Goal: Task Accomplishment & Management: Use online tool/utility

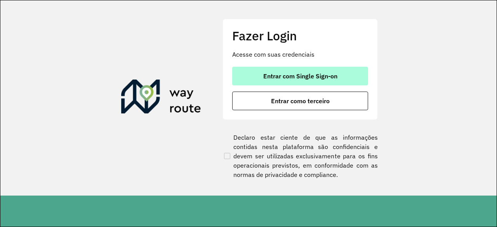
click at [271, 83] on button "Entrar com Single Sign-on" at bounding box center [300, 76] width 136 height 19
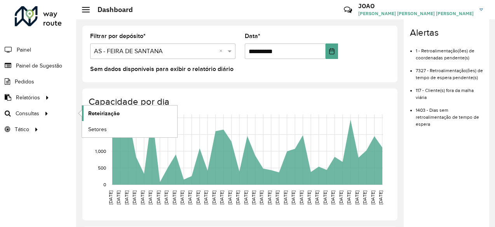
click at [108, 110] on span "Roteirização" at bounding box center [103, 114] width 31 height 8
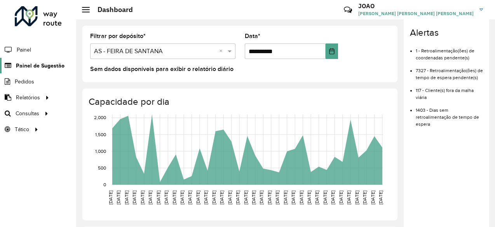
click at [42, 65] on span "Painel de Sugestão" at bounding box center [40, 66] width 49 height 8
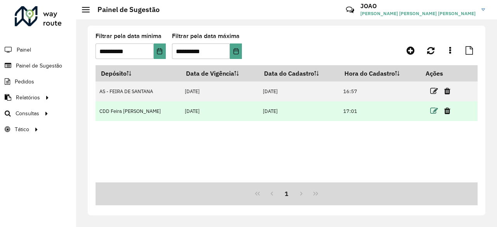
click at [434, 114] on icon at bounding box center [435, 111] width 8 height 8
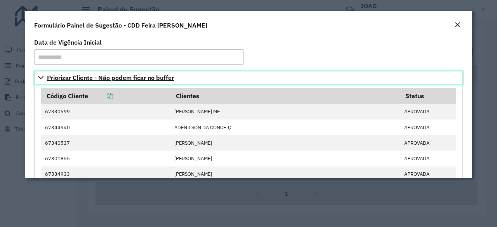
click at [44, 80] on link "Priorizar Cliente - Não podem ficar no buffer" at bounding box center [248, 77] width 429 height 13
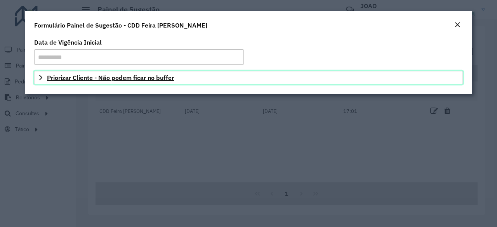
click at [42, 80] on icon at bounding box center [41, 78] width 6 height 6
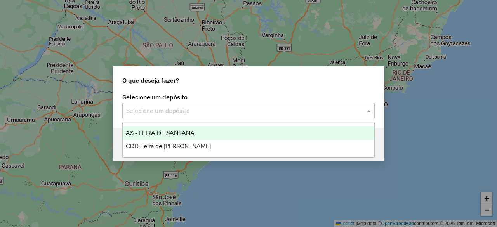
click at [359, 108] on div at bounding box center [248, 111] width 253 height 10
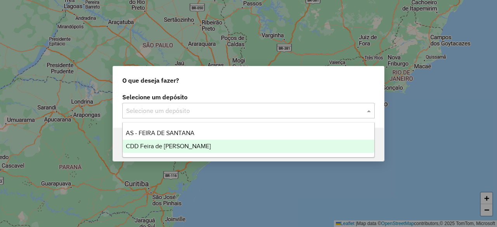
click at [181, 151] on div "CDD Feira de [PERSON_NAME]" at bounding box center [248, 146] width 251 height 13
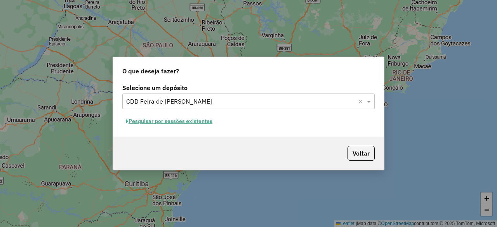
click at [204, 124] on button "Pesquisar por sessões existentes" at bounding box center [169, 121] width 94 height 12
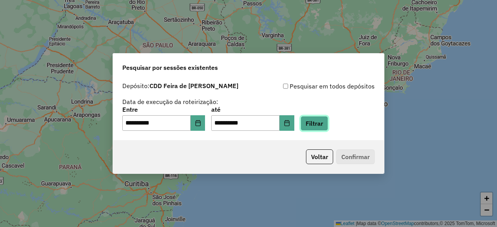
click at [327, 125] on button "Filtrar" at bounding box center [315, 123] width 28 height 15
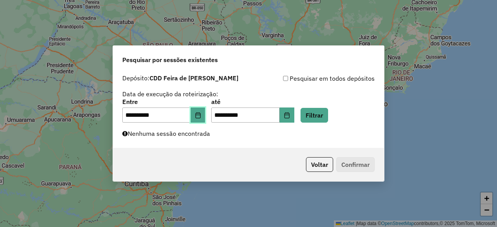
click at [204, 119] on button "Choose Date" at bounding box center [198, 116] width 15 height 16
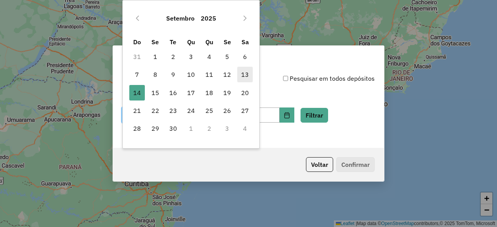
click at [246, 77] on span "13" at bounding box center [245, 75] width 16 height 16
type input "**********"
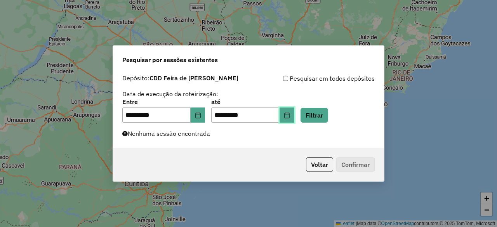
click at [295, 117] on button "Choose Date" at bounding box center [287, 116] width 15 height 16
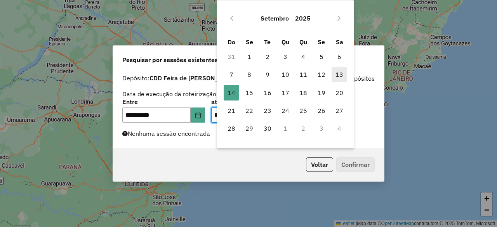
click at [339, 77] on span "13" at bounding box center [340, 75] width 16 height 16
type input "**********"
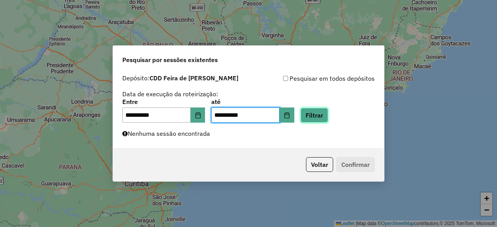
click at [328, 113] on button "Filtrar" at bounding box center [315, 115] width 28 height 15
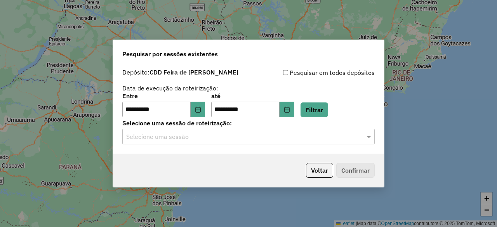
click at [320, 142] on div "Selecione uma sessão" at bounding box center [248, 137] width 253 height 16
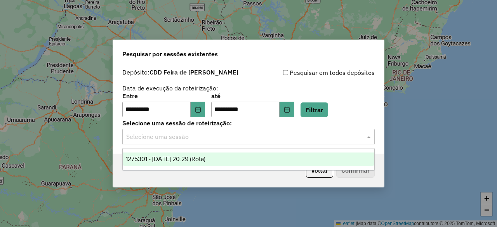
click at [287, 155] on div "1275301 - [DATE] 20:29 (Rota)" at bounding box center [248, 159] width 251 height 13
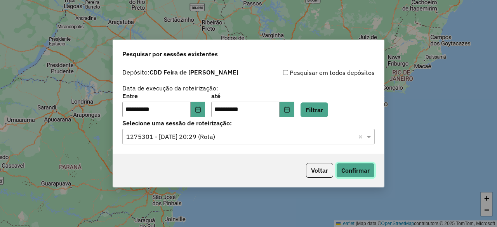
click at [354, 166] on button "Confirmar" at bounding box center [356, 170] width 38 height 15
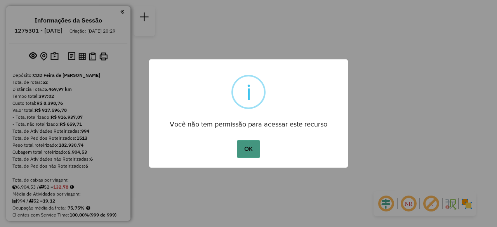
click at [253, 148] on button "OK" at bounding box center [248, 149] width 23 height 18
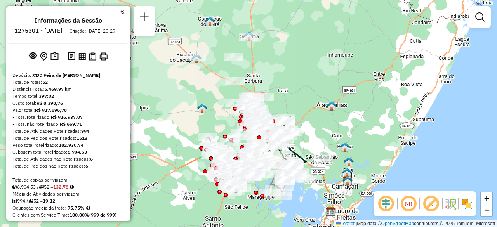
drag, startPoint x: 169, startPoint y: 98, endPoint x: 229, endPoint y: 125, distance: 65.9
click at [229, 125] on div "Janela de atendimento Grade de atendimento Capacidade Transportadoras Veículos …" at bounding box center [248, 113] width 497 height 227
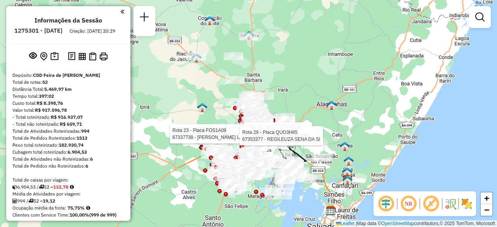
click at [189, 90] on div "Rota 29 - Placa QUO3H85 67334868 - [PERSON_NAME] BOR Rota 23 - Placa FOS1A09 67…" at bounding box center [248, 113] width 497 height 227
